Goal: Check status: Check status

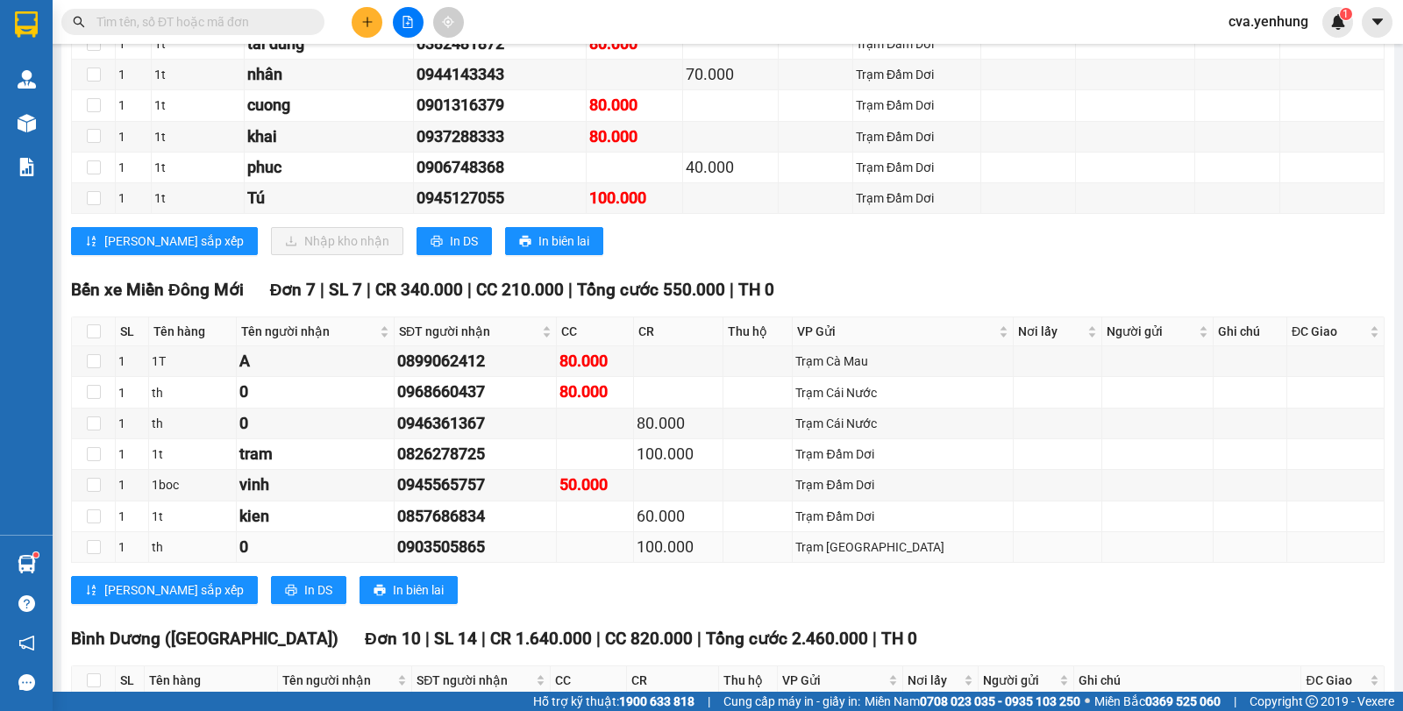
scroll to position [3720, 0]
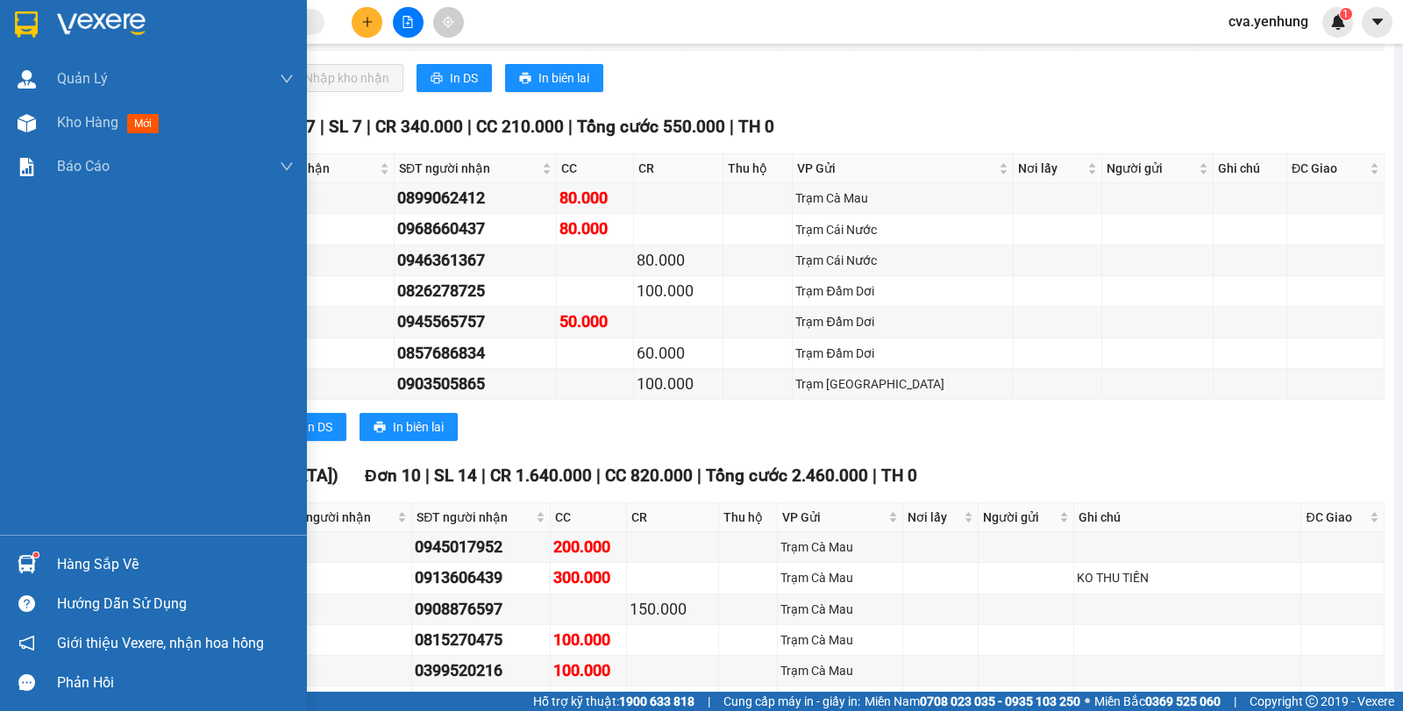
click at [33, 561] on img at bounding box center [27, 564] width 18 height 18
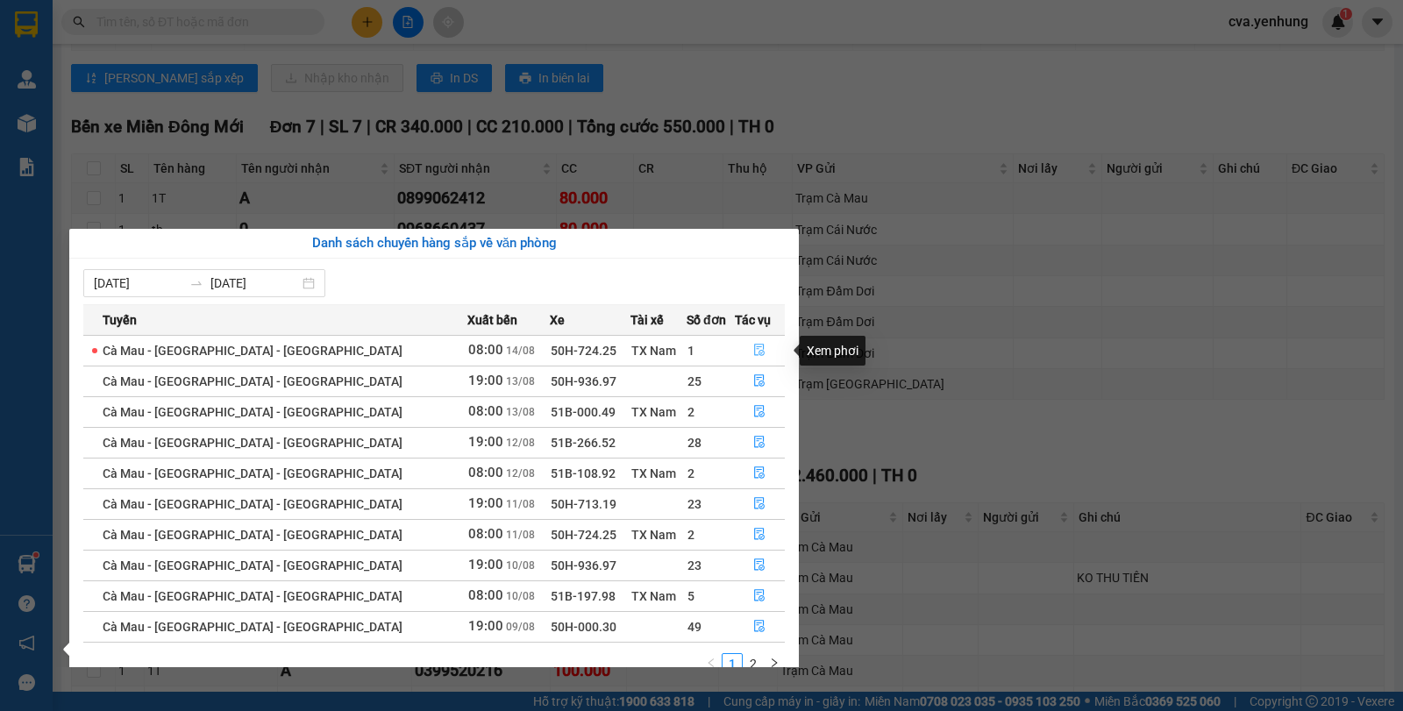
click at [755, 353] on icon "file-done" at bounding box center [759, 350] width 12 height 12
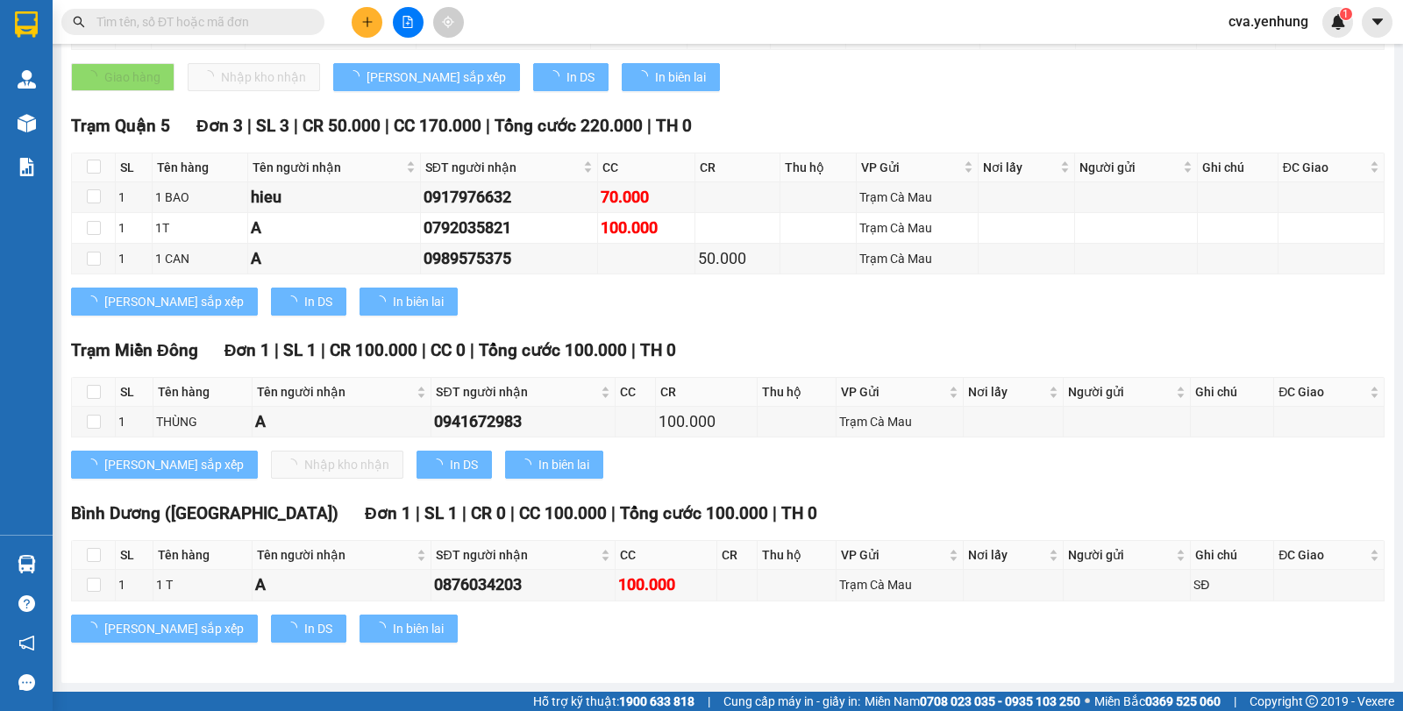
scroll to position [502, 0]
type input "[DATE]"
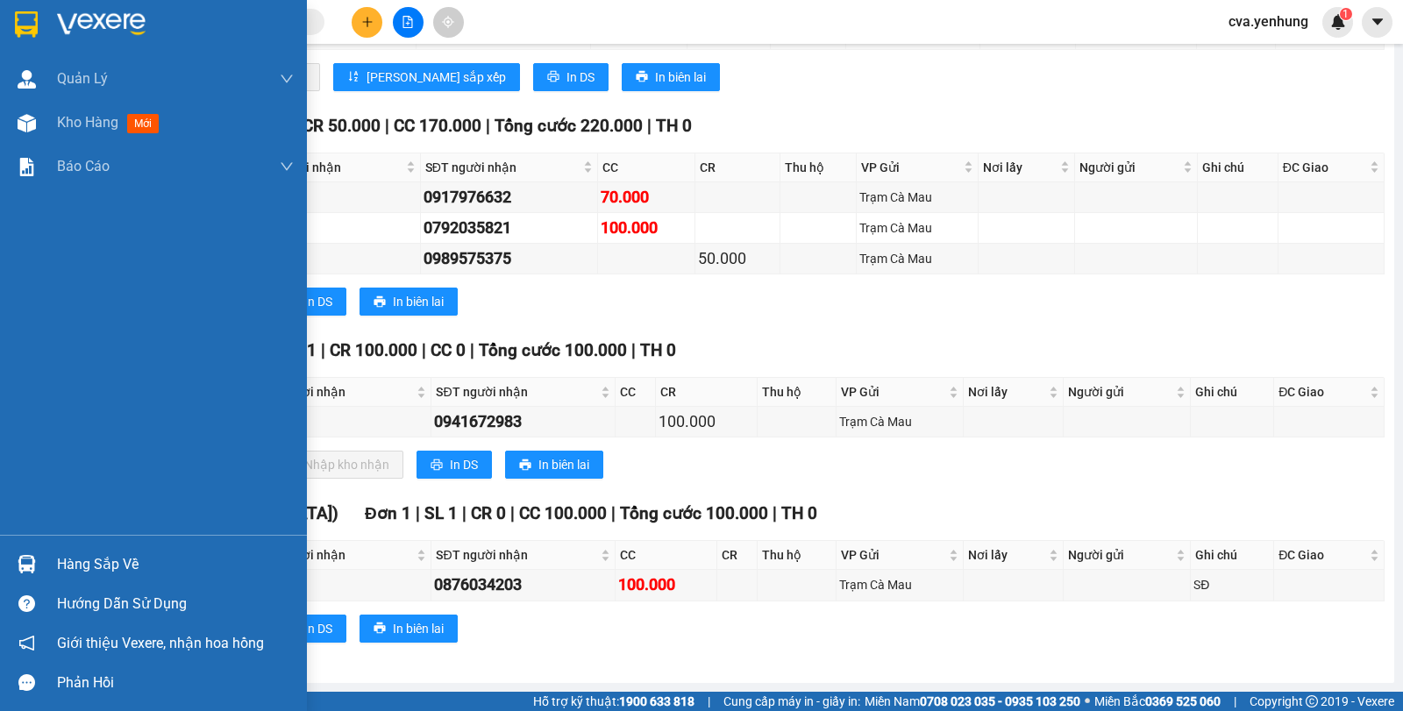
click at [85, 562] on div "Hàng sắp về" at bounding box center [175, 565] width 237 height 26
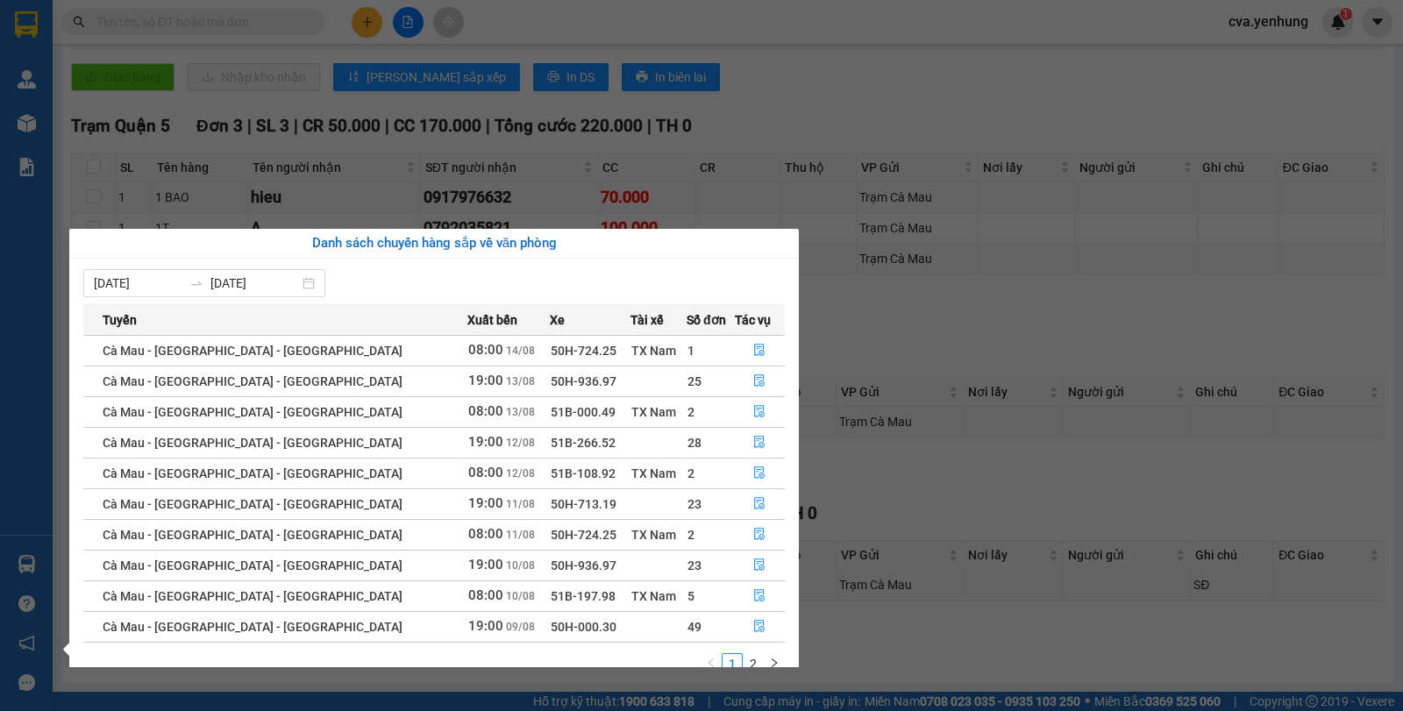
click at [39, 470] on div "Quản [PERSON_NAME] lý khách hàng mới Kho hàng mới Báo cáo Báo cáo thống kê đơn …" at bounding box center [26, 355] width 53 height 711
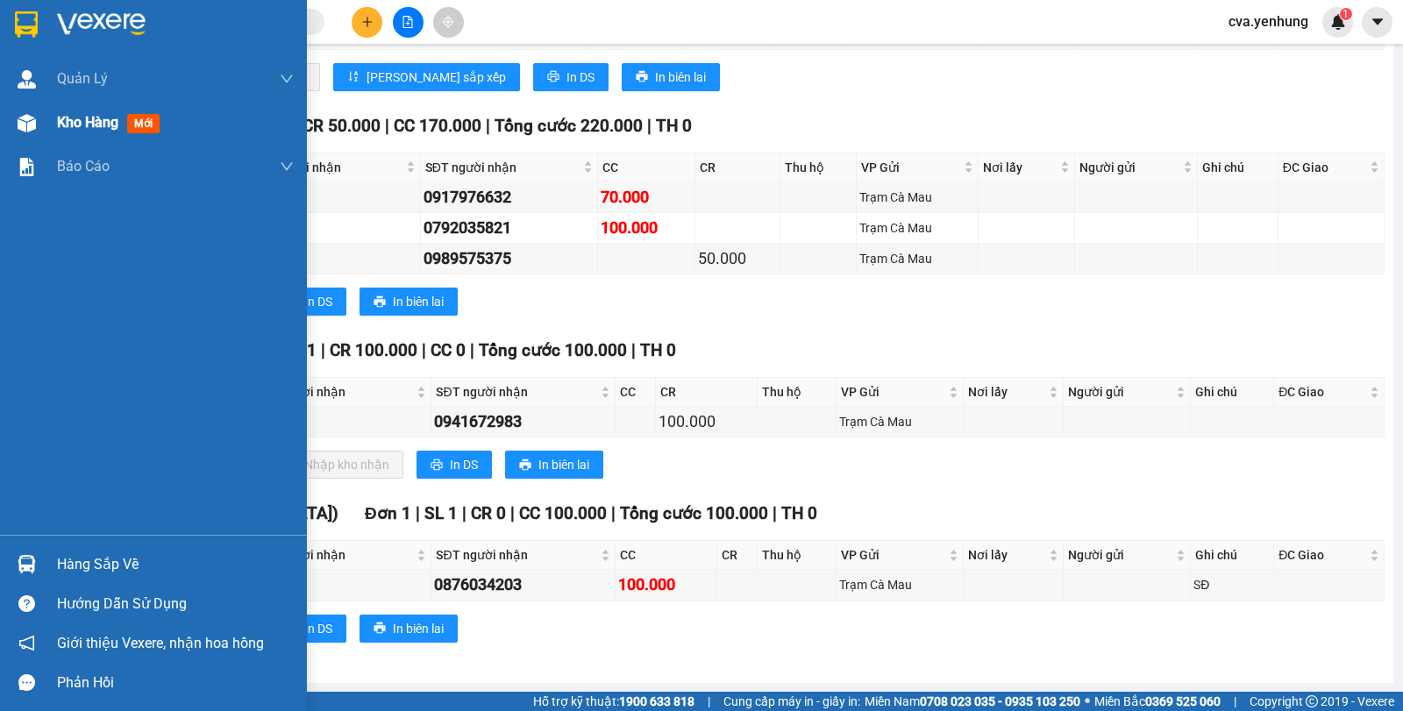
click at [41, 125] on div at bounding box center [26, 123] width 31 height 31
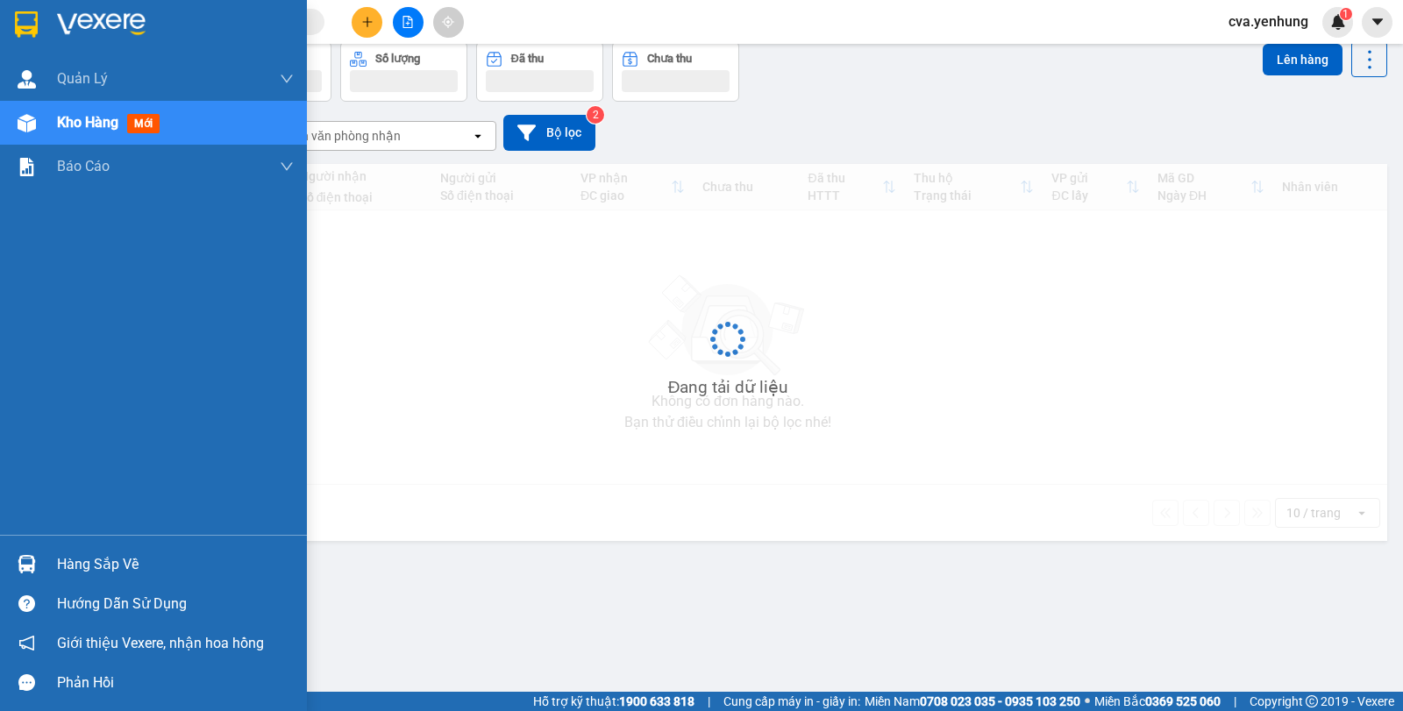
scroll to position [81, 0]
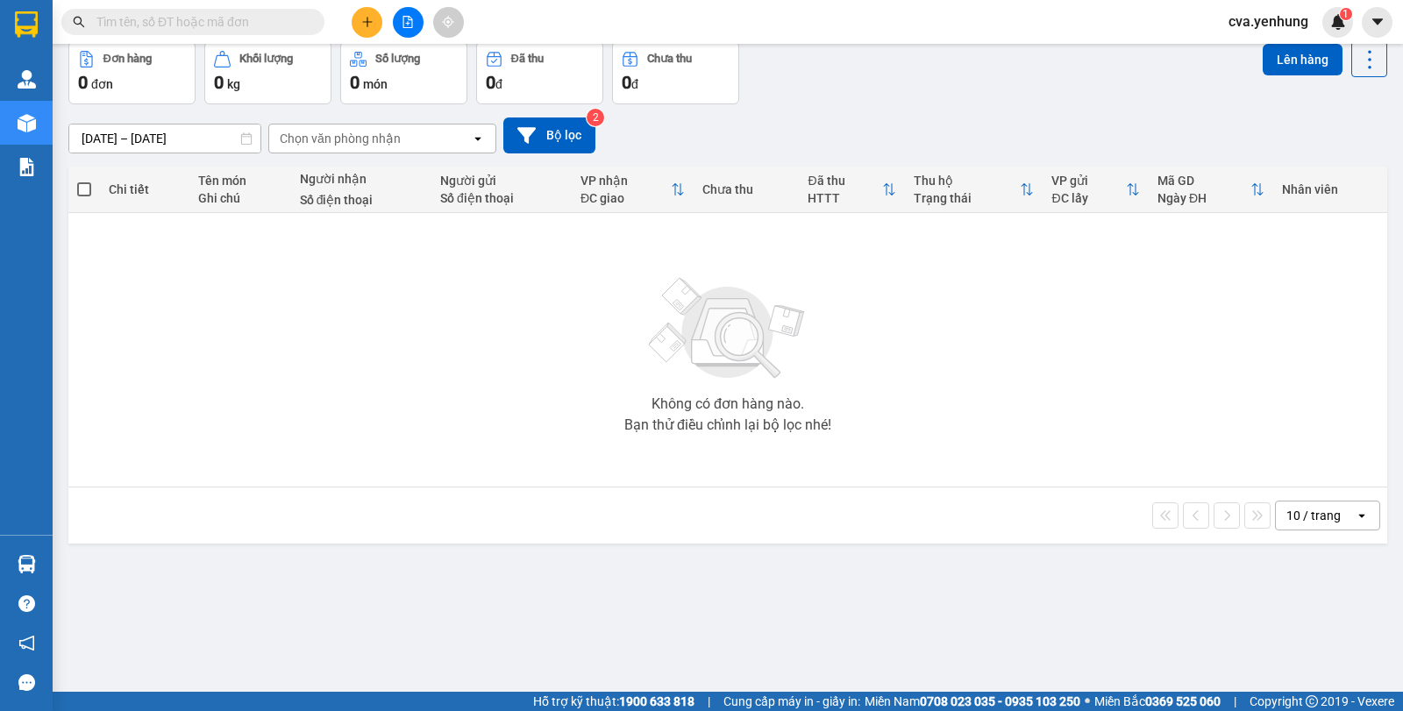
click at [420, 572] on div "ver 1.8.138 Kho gửi Trên xe Kho nhận Hàng đã giao Đơn hàng 0 đơn Khối lượng 0 k…" at bounding box center [727, 327] width 1333 height 711
drag, startPoint x: 293, startPoint y: 481, endPoint x: 234, endPoint y: 467, distance: 60.2
click at [234, 467] on div "Không có đơn hàng nào. Bạn thử điều chỉnh lại bộ lọc nhé!" at bounding box center [727, 349] width 1301 height 263
drag, startPoint x: 369, startPoint y: 431, endPoint x: 318, endPoint y: 438, distance: 51.2
click at [318, 438] on div "Không có đơn hàng nào. Bạn thử điều chỉnh lại bộ lọc nhé!" at bounding box center [727, 349] width 1301 height 263
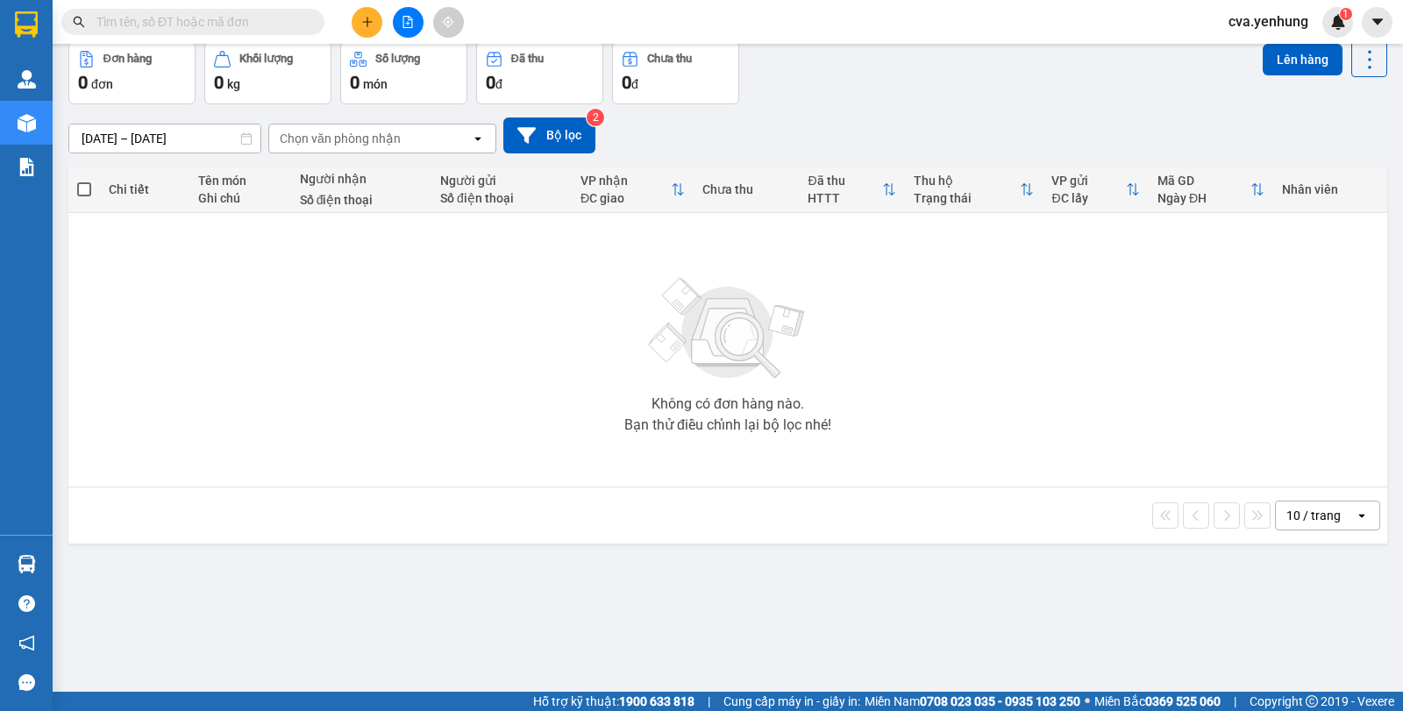
drag, startPoint x: 318, startPoint y: 438, endPoint x: 277, endPoint y: 408, distance: 50.9
click at [296, 420] on div "Không có đơn hàng nào. Bạn thử điều chỉnh lại bộ lọc nhé!" at bounding box center [727, 349] width 1301 height 263
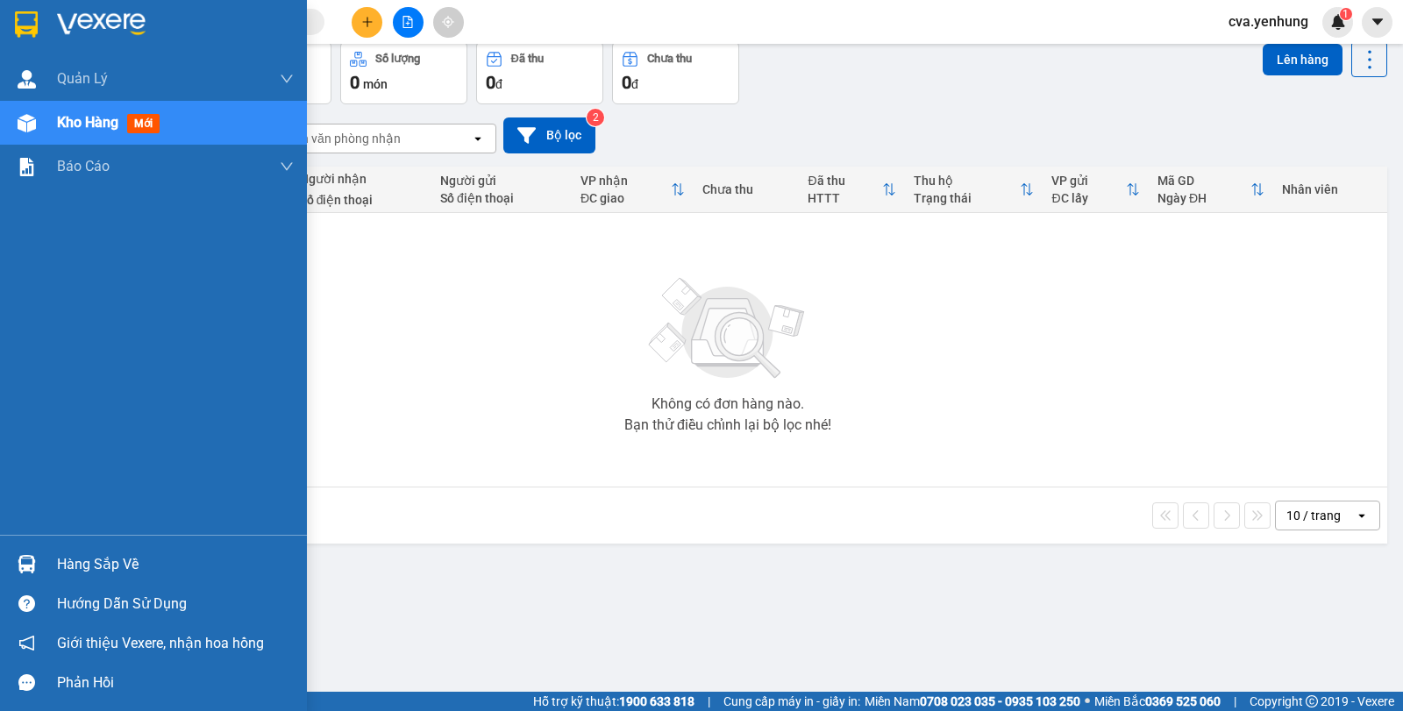
click at [75, 565] on div "Hàng sắp về" at bounding box center [175, 565] width 237 height 26
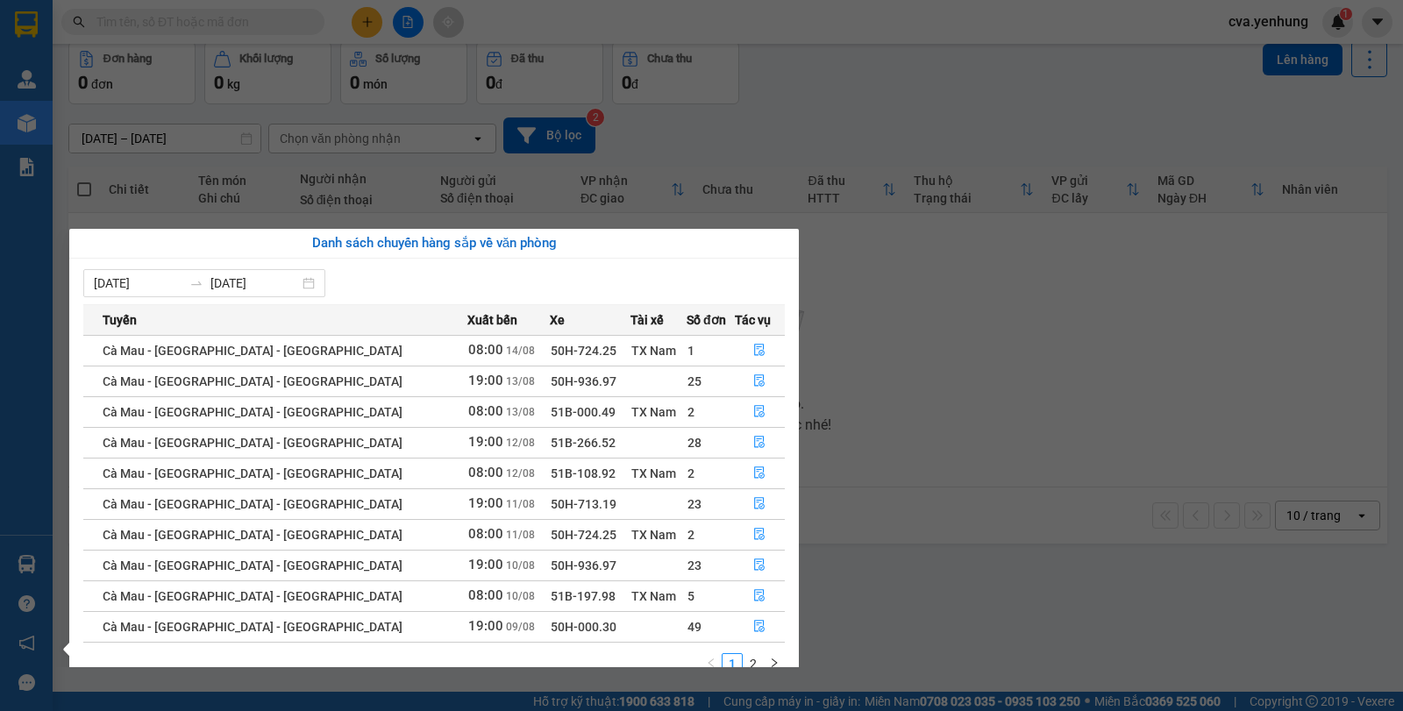
click at [37, 474] on div "Quản [PERSON_NAME] lý khách hàng mới Kho hàng mới Báo cáo Báo cáo thống kê đơn …" at bounding box center [26, 355] width 53 height 711
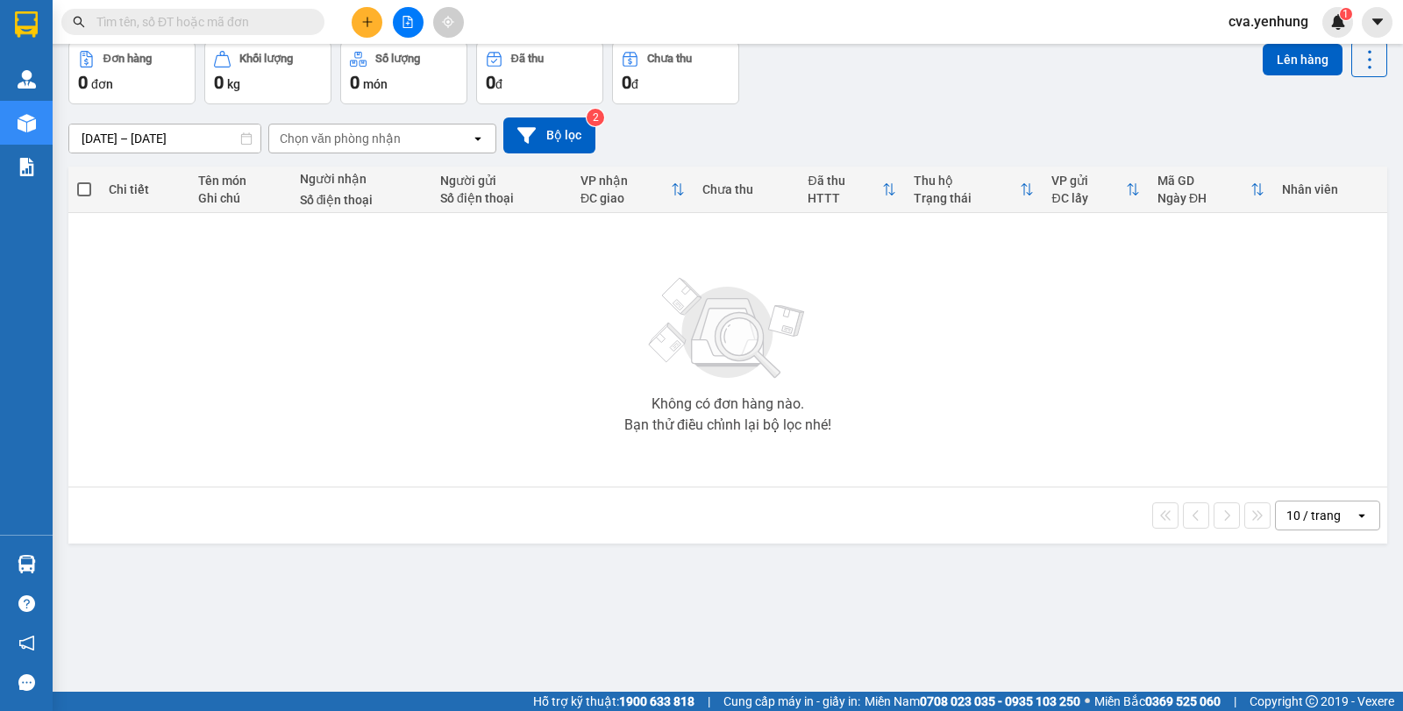
click at [468, 351] on div "Không có đơn hàng nào. Bạn thử điều chỉnh lại bộ lọc nhé!" at bounding box center [727, 349] width 1301 height 263
drag, startPoint x: 460, startPoint y: 353, endPoint x: 452, endPoint y: 354, distance: 8.9
drag, startPoint x: 452, startPoint y: 354, endPoint x: 398, endPoint y: 336, distance: 56.6
click at [398, 336] on div "Không có đơn hàng nào. Bạn thử điều chỉnh lại bộ lọc nhé!" at bounding box center [727, 349] width 1301 height 263
